Goal: Information Seeking & Learning: Learn about a topic

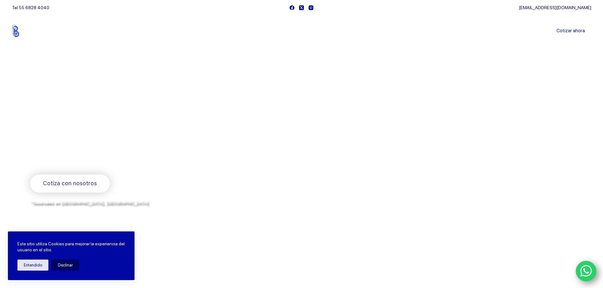
click at [358, 31] on link "Blog" at bounding box center [363, 31] width 26 height 0
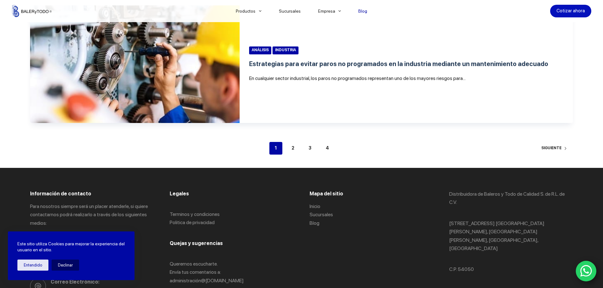
scroll to position [1455, 0]
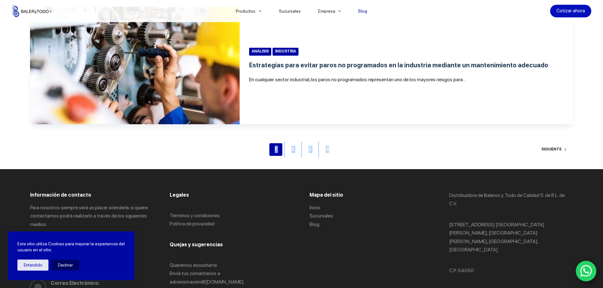
drag, startPoint x: 253, startPoint y: 154, endPoint x: 358, endPoint y: 172, distance: 106.9
click at [355, 156] on nav "1 2 3 4 Siguiente" at bounding box center [301, 149] width 543 height 13
